Goal: Information Seeking & Learning: Check status

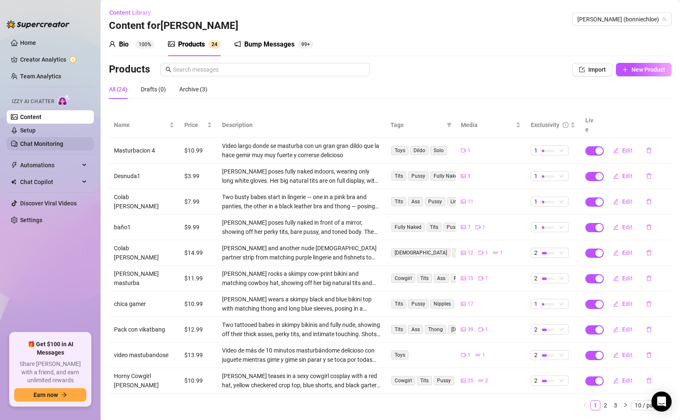
click at [63, 147] on link "Chat Monitoring" at bounding box center [41, 143] width 43 height 7
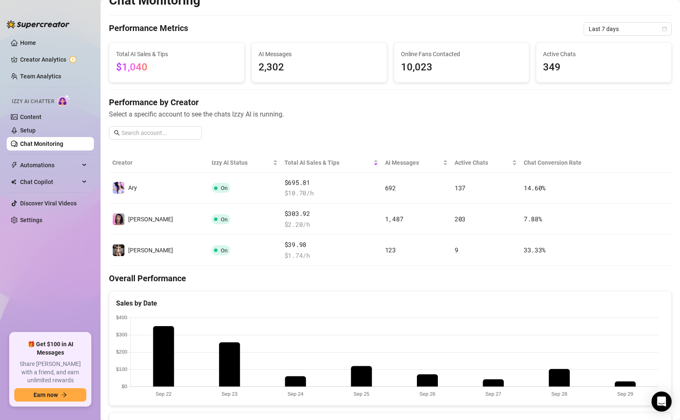
scroll to position [14, 0]
click at [597, 30] on span "Last 7 days" at bounding box center [628, 28] width 78 height 13
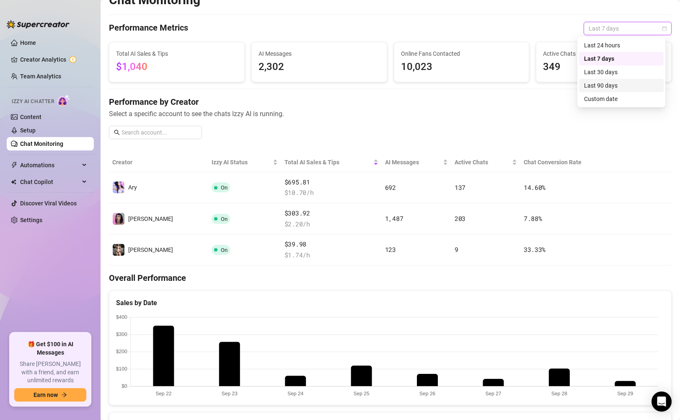
click at [622, 85] on div "Last 90 days" at bounding box center [621, 85] width 75 height 9
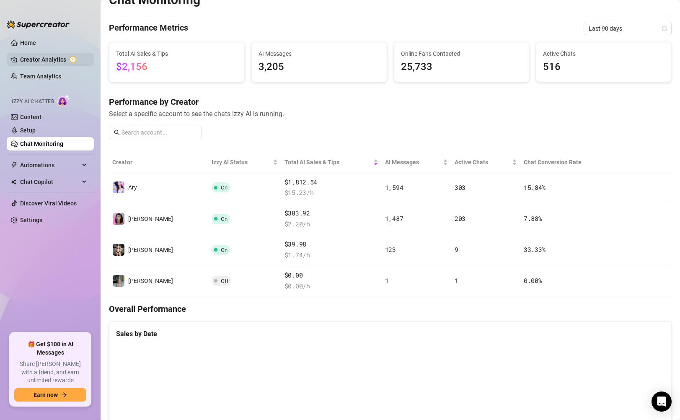
click at [59, 59] on link "Creator Analytics" at bounding box center [53, 59] width 67 height 13
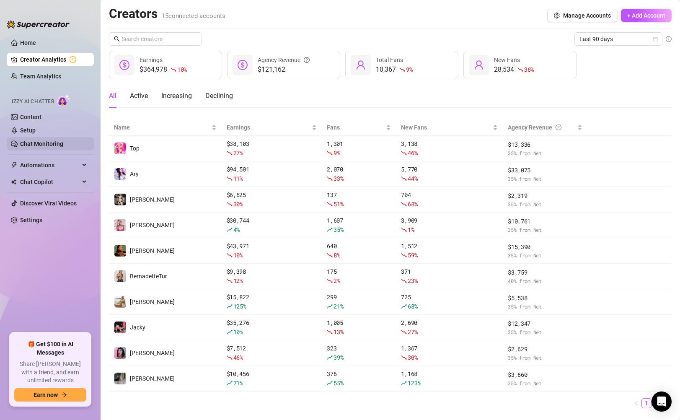
click at [42, 145] on link "Chat Monitoring" at bounding box center [41, 143] width 43 height 7
